Goal: Task Accomplishment & Management: Manage account settings

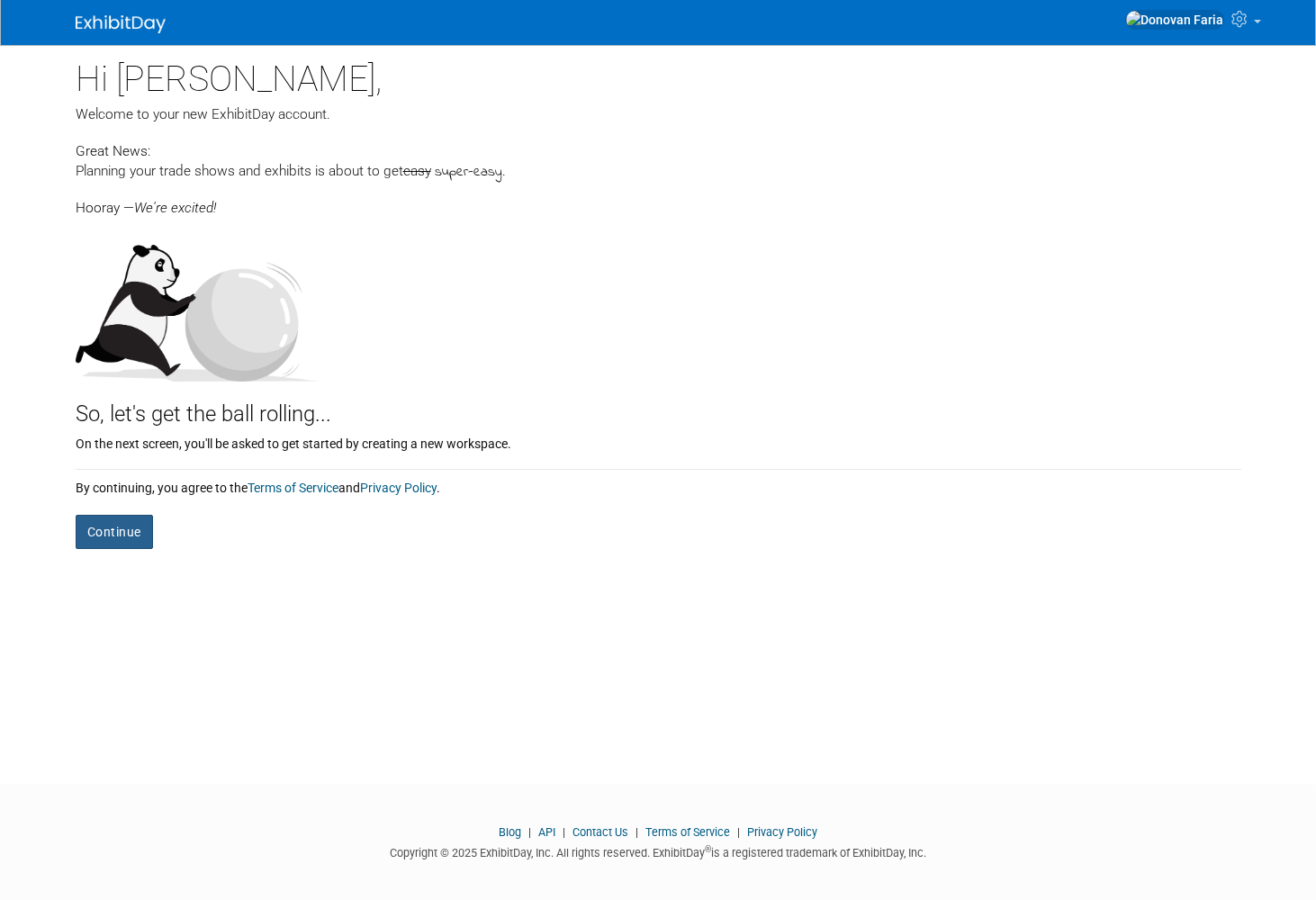
click at [122, 530] on button "Continue" at bounding box center [114, 531] width 77 height 34
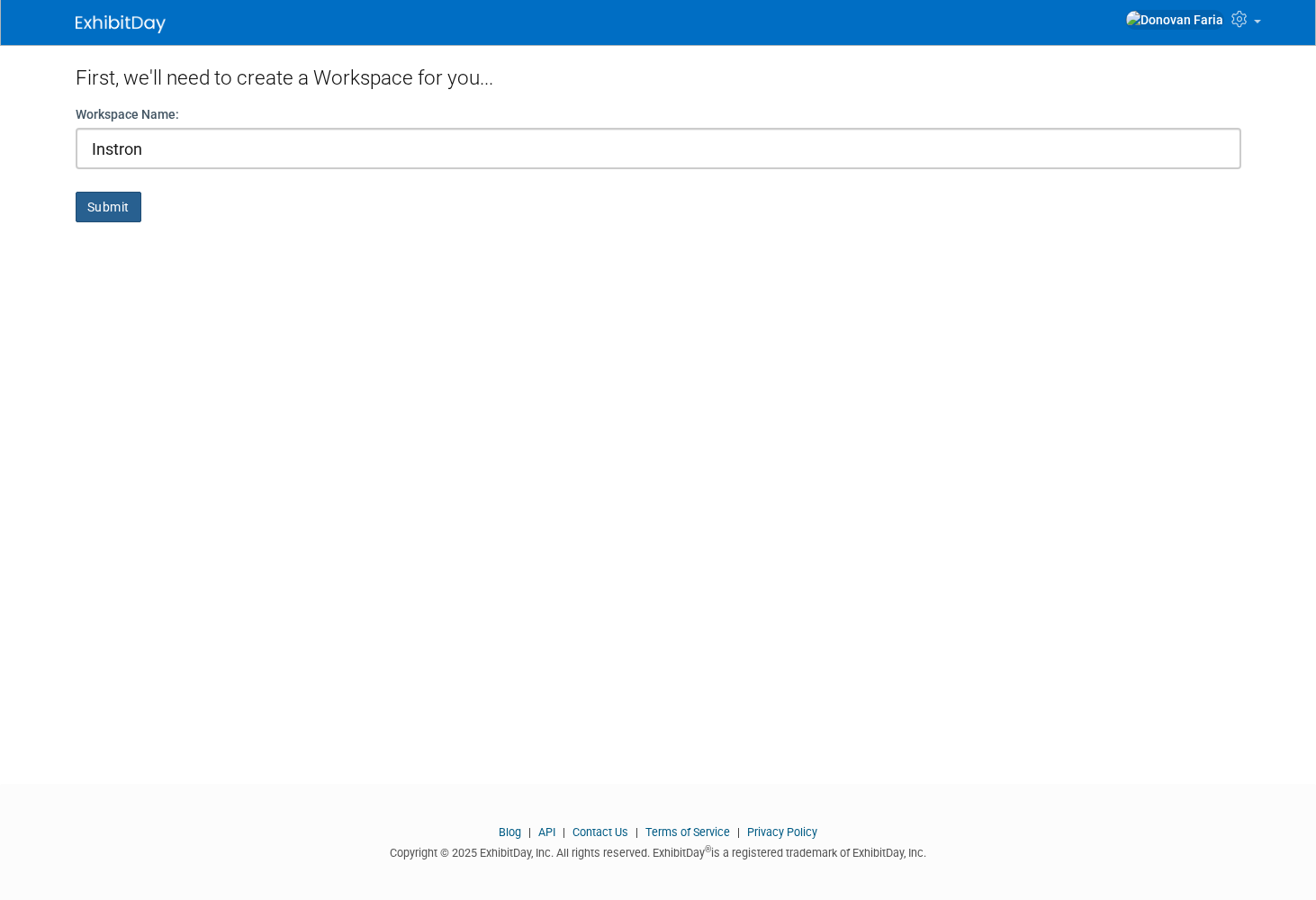
type input "Instron"
click at [127, 214] on button "Submit" at bounding box center [108, 206] width 65 height 30
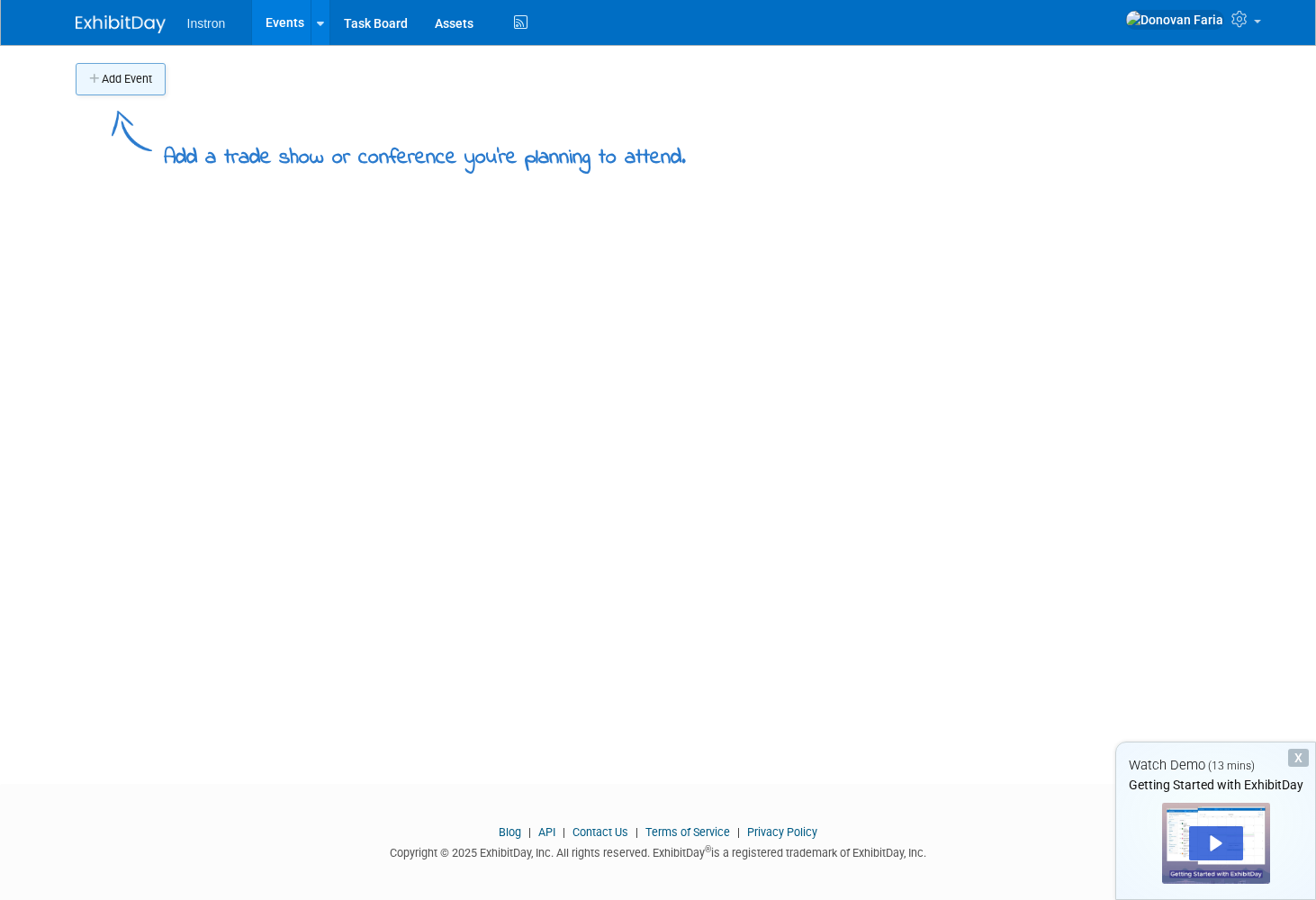
click at [148, 76] on button "Add Event" at bounding box center [120, 79] width 90 height 32
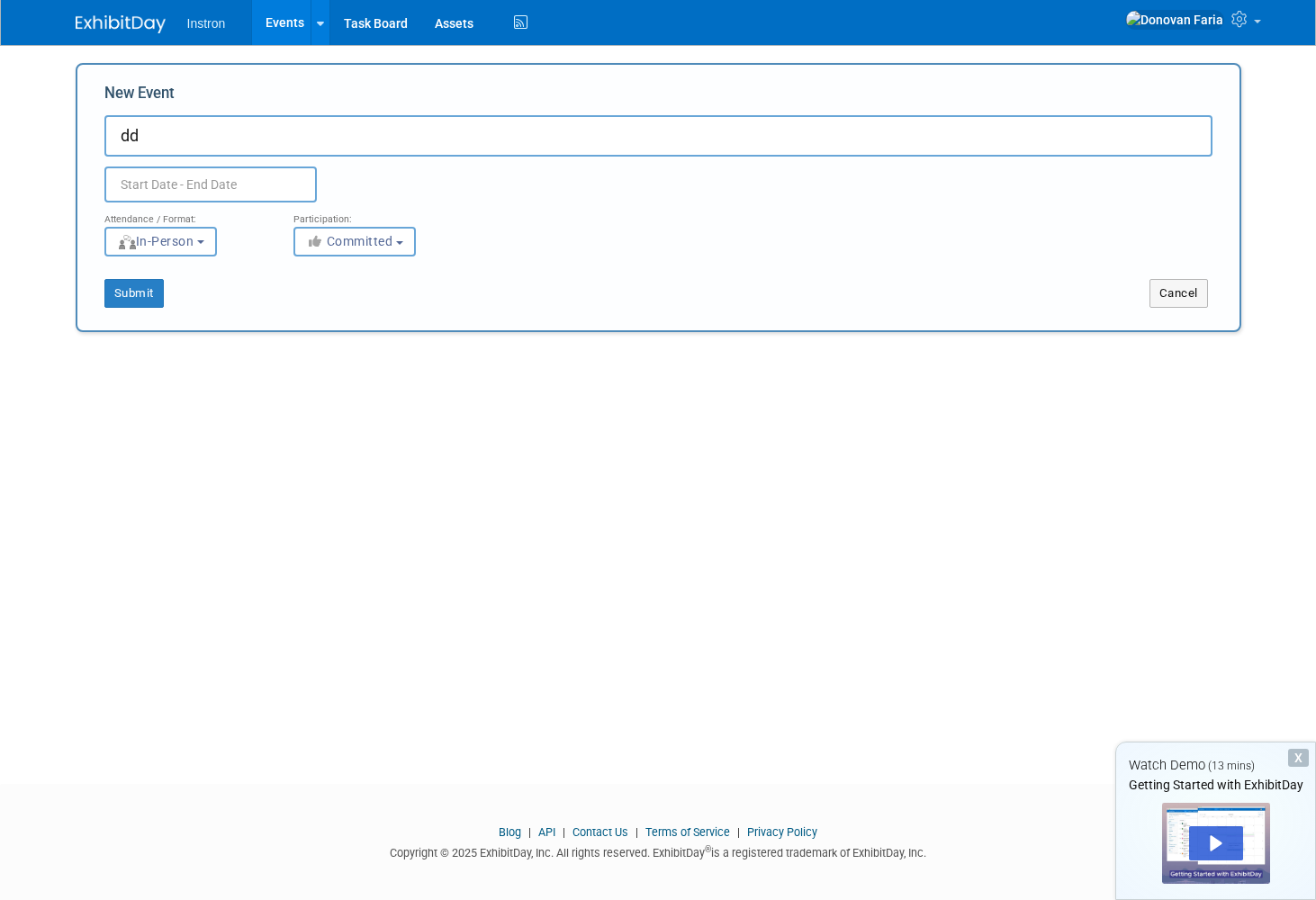
type input "dd"
click at [181, 174] on input "text" at bounding box center [211, 184] width 212 height 36
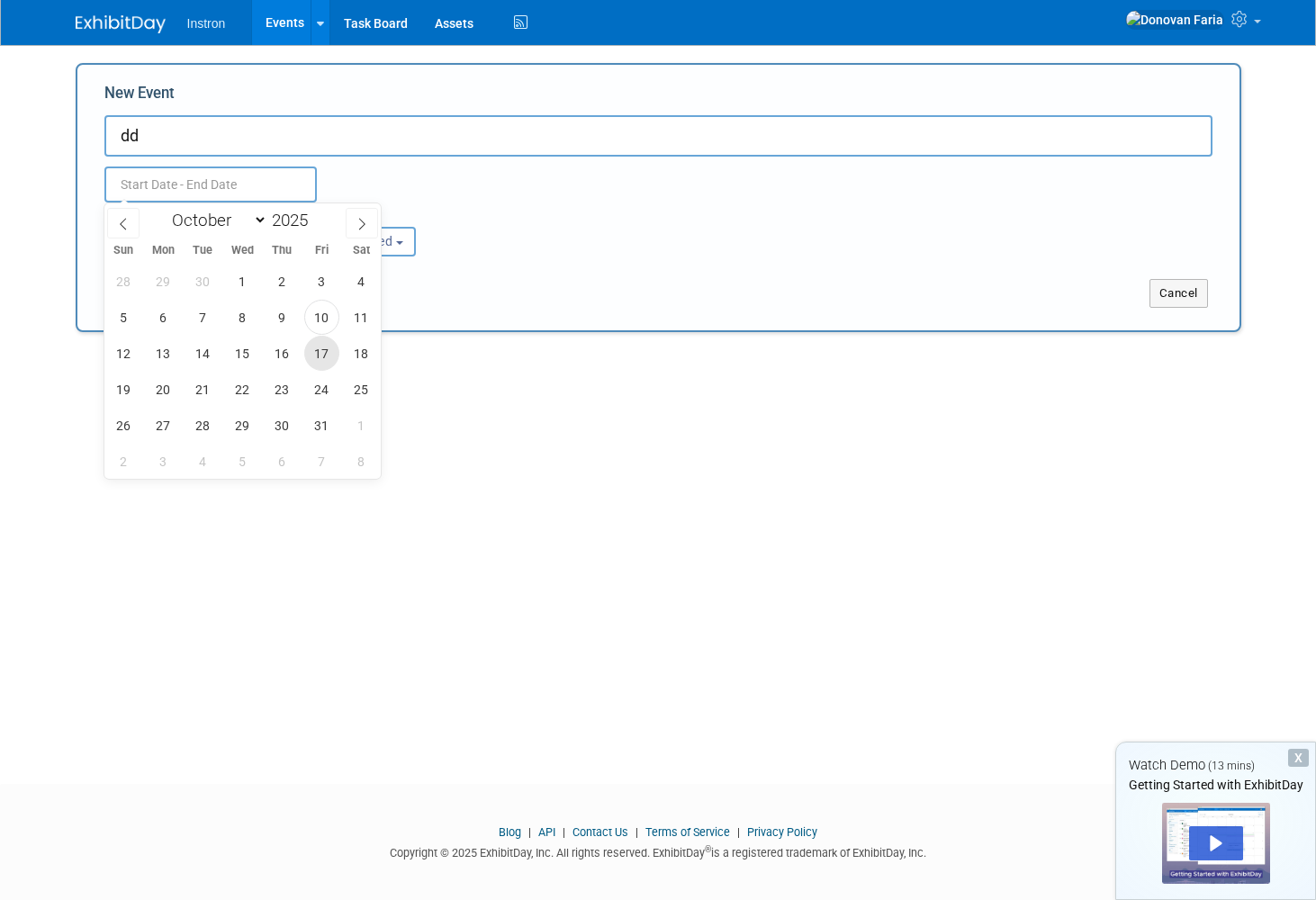
click at [309, 359] on span "17" at bounding box center [322, 353] width 35 height 35
click at [163, 359] on span "13" at bounding box center [164, 353] width 35 height 35
type input "[DATE] to [DATE]"
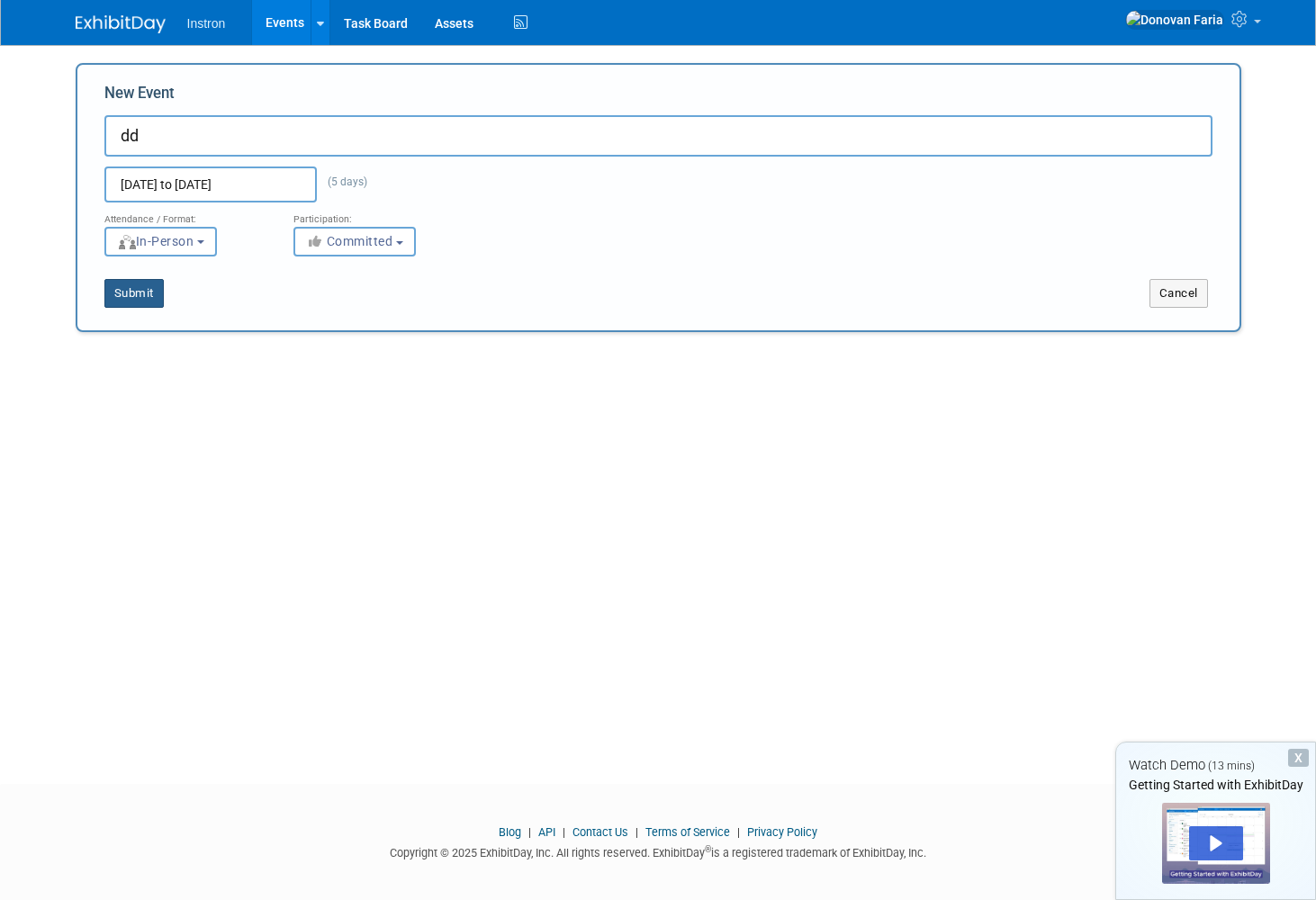
click at [106, 291] on button "Submit" at bounding box center [134, 292] width 60 height 28
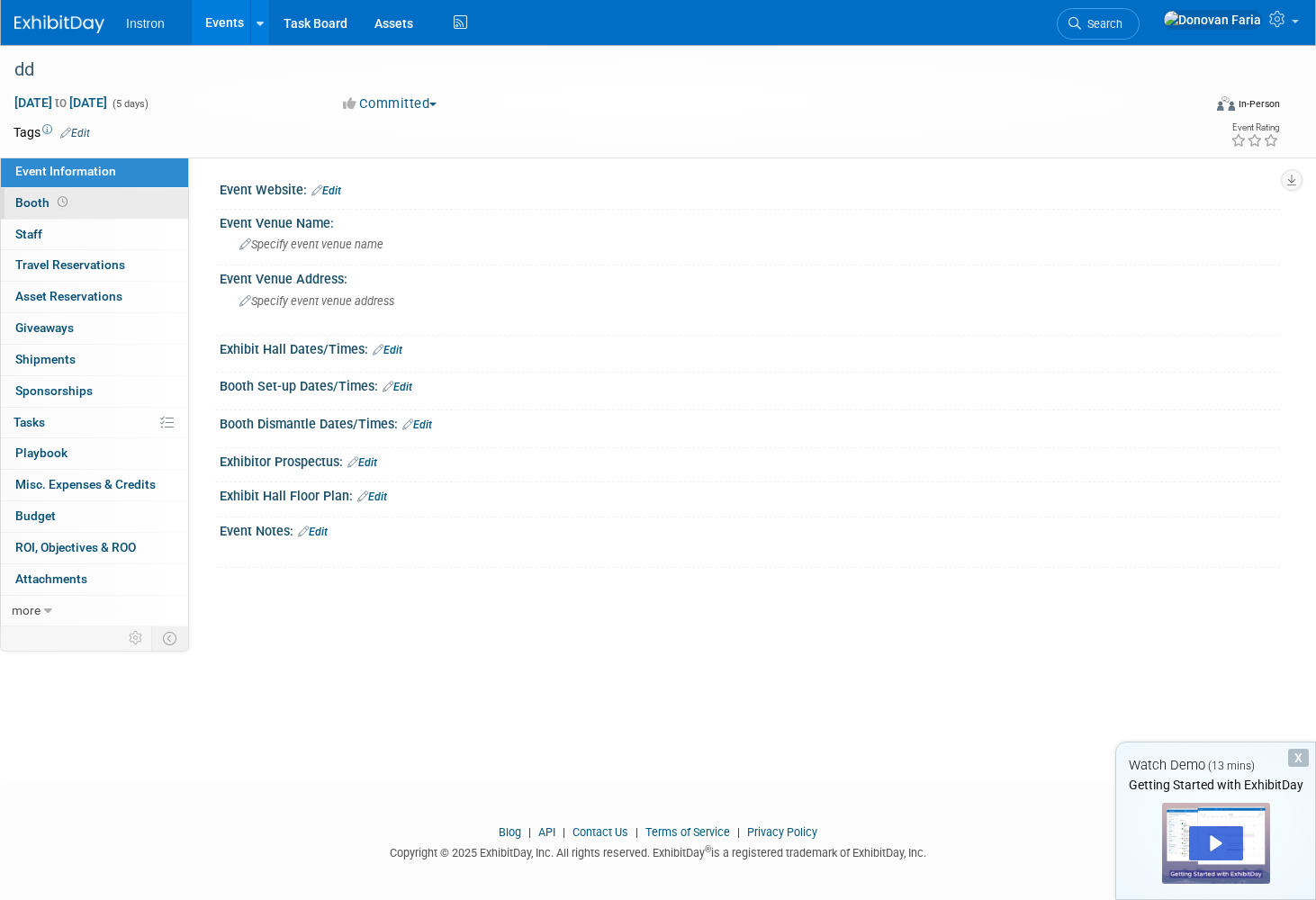
click at [76, 204] on link "Booth" at bounding box center [95, 203] width 188 height 30
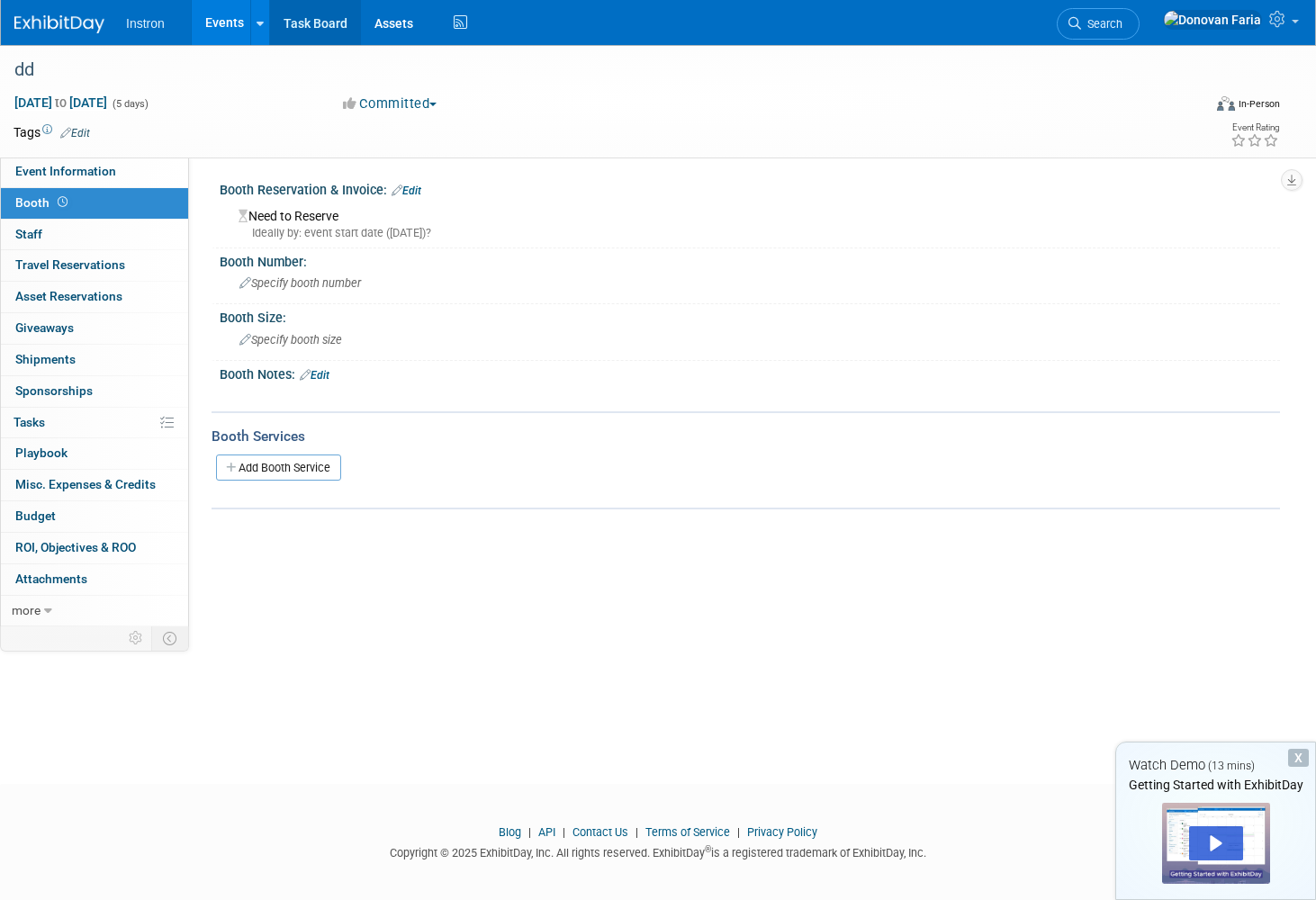
click at [325, 21] on link "Task Board" at bounding box center [315, 22] width 91 height 45
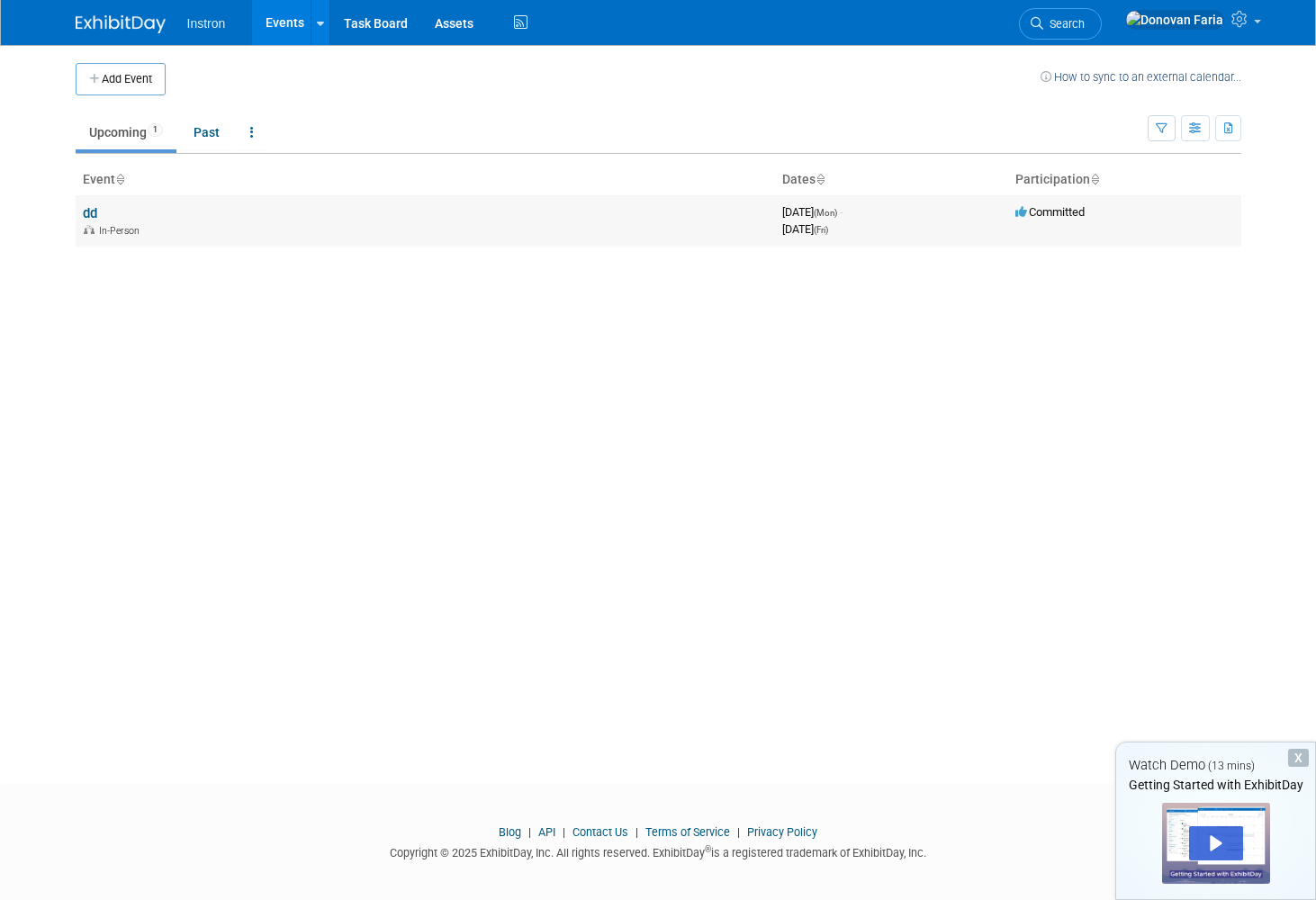
click at [138, 216] on td "dd In-Person" at bounding box center [425, 221] width 700 height 51
click at [92, 212] on link "dd" at bounding box center [90, 213] width 15 height 17
